Goal: Information Seeking & Learning: Learn about a topic

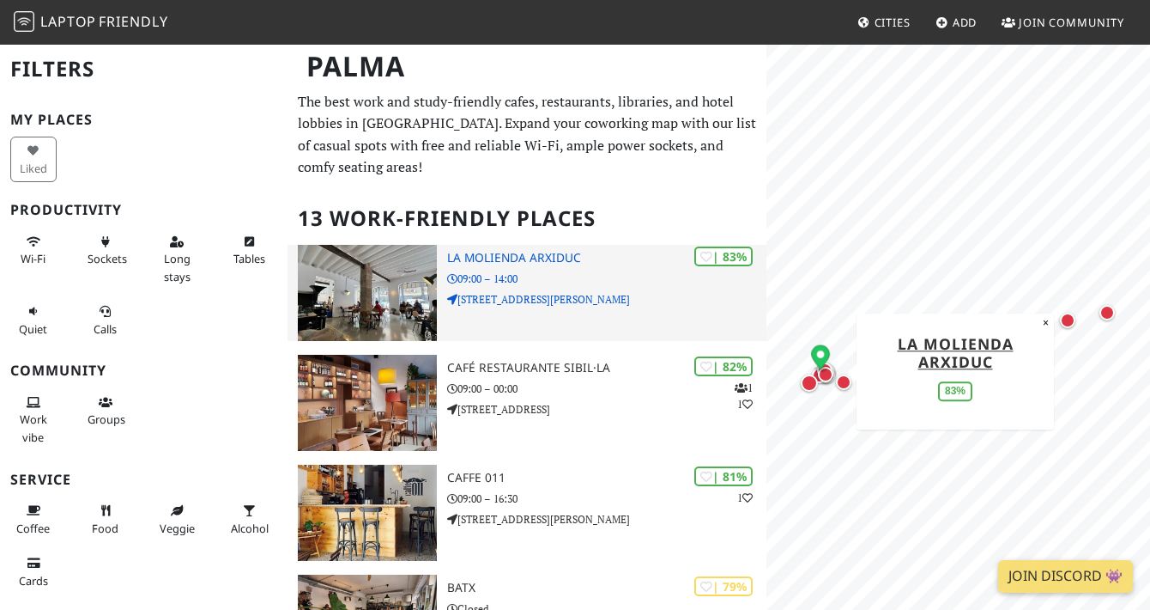
click at [363, 263] on img at bounding box center [367, 293] width 139 height 96
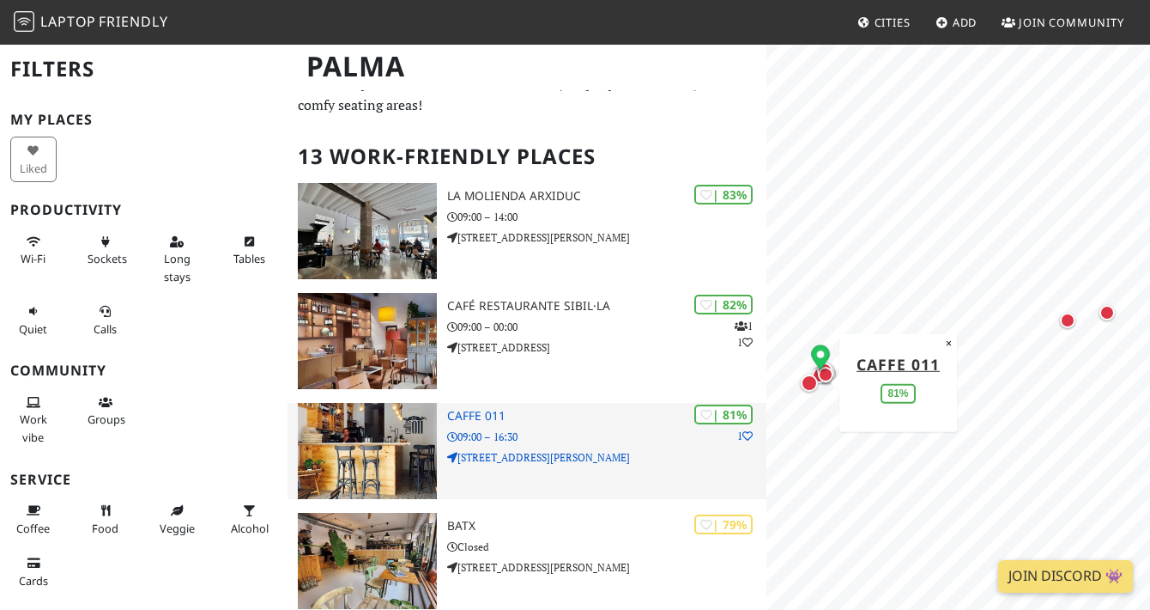
scroll to position [64, 0]
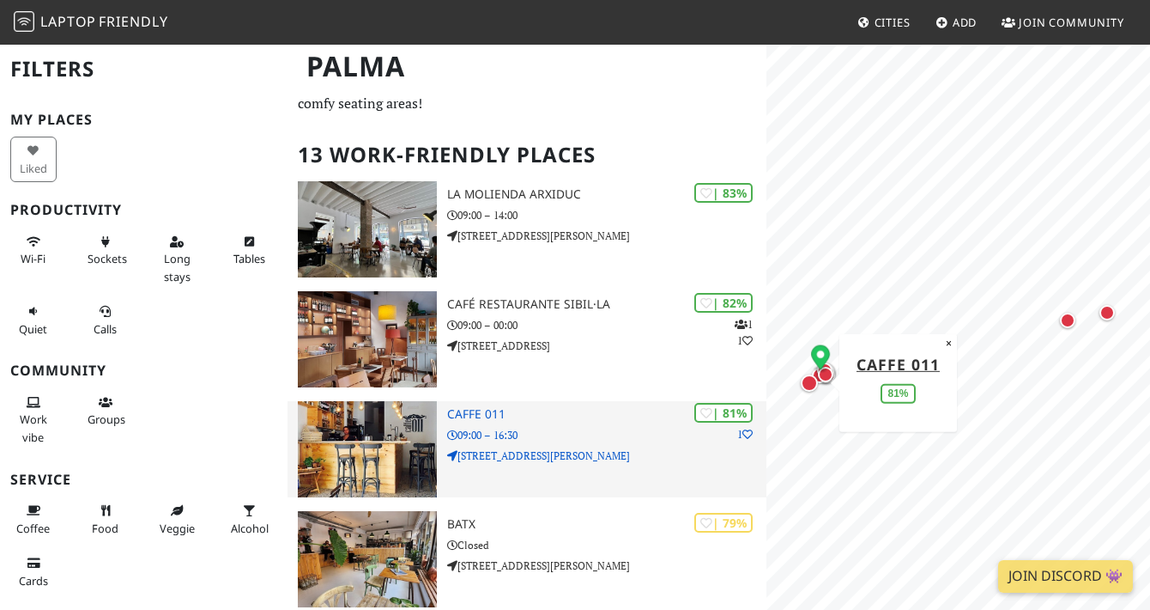
click at [607, 455] on div "| 81% 1 Caffe 011 09:00 – 16:30 [STREET_ADDRESS][PERSON_NAME]" at bounding box center [606, 449] width 319 height 96
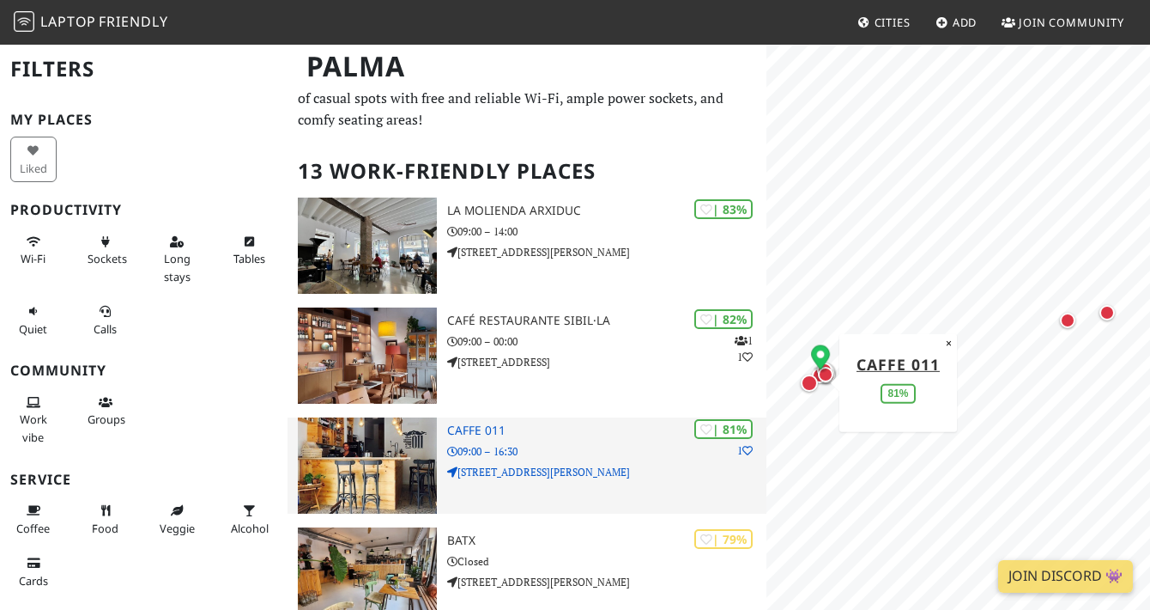
scroll to position [50, 0]
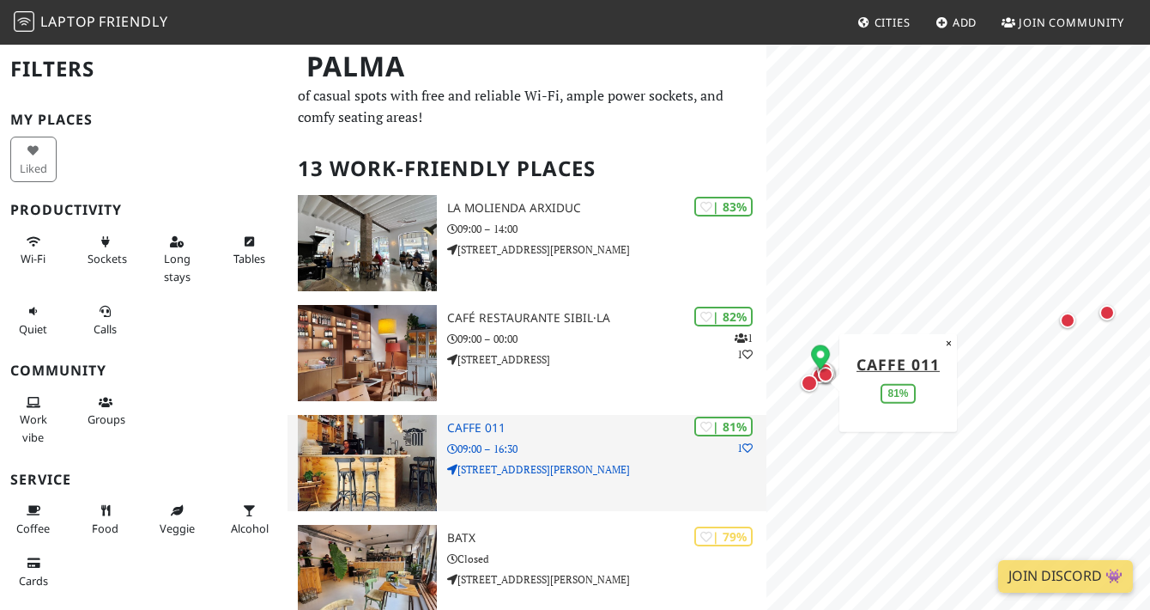
click at [522, 415] on div "| 81% 1 Caffe 011 09:00 – 16:30 [STREET_ADDRESS][PERSON_NAME]" at bounding box center [606, 463] width 319 height 96
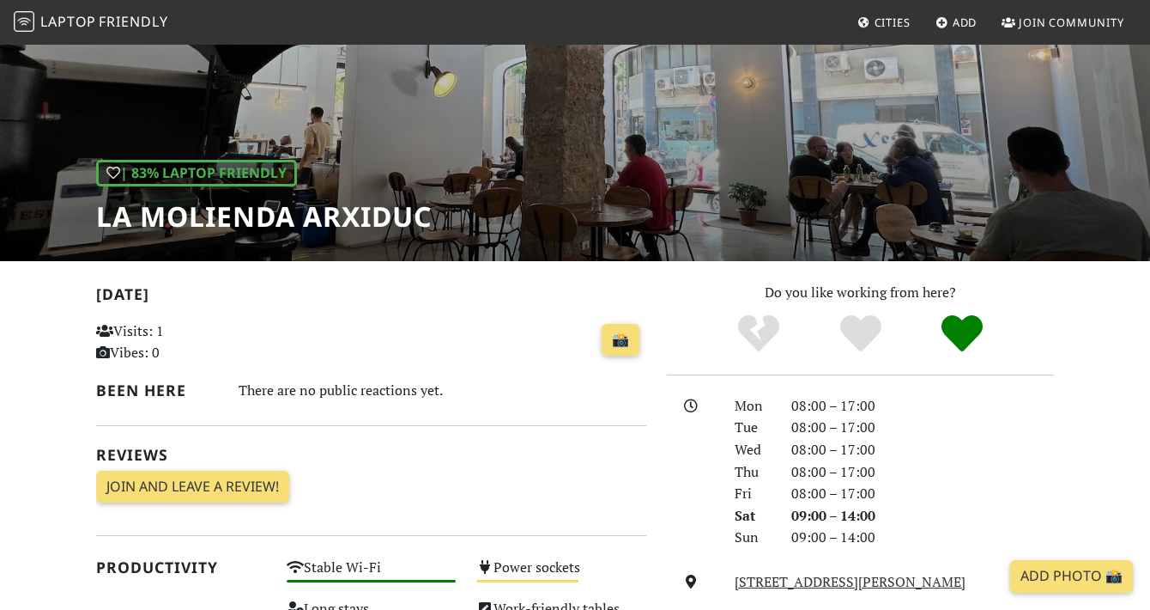
scroll to position [135, 0]
